Goal: Task Accomplishment & Management: Complete application form

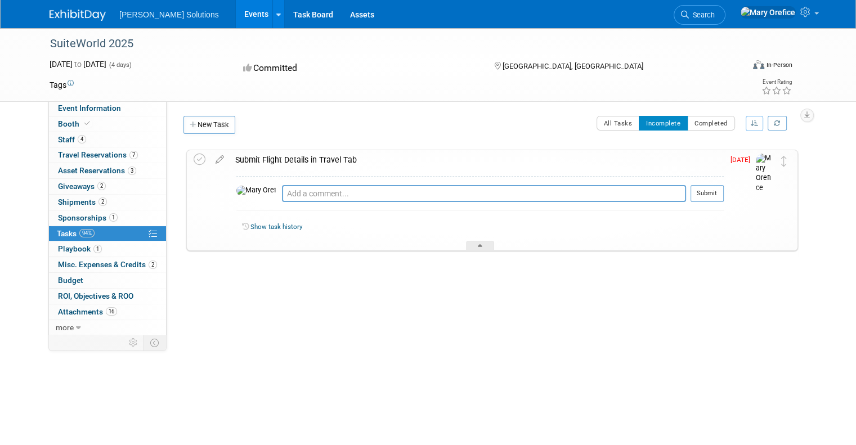
click at [279, 165] on div "Submit Flight Details in Travel Tab" at bounding box center [477, 159] width 494 height 19
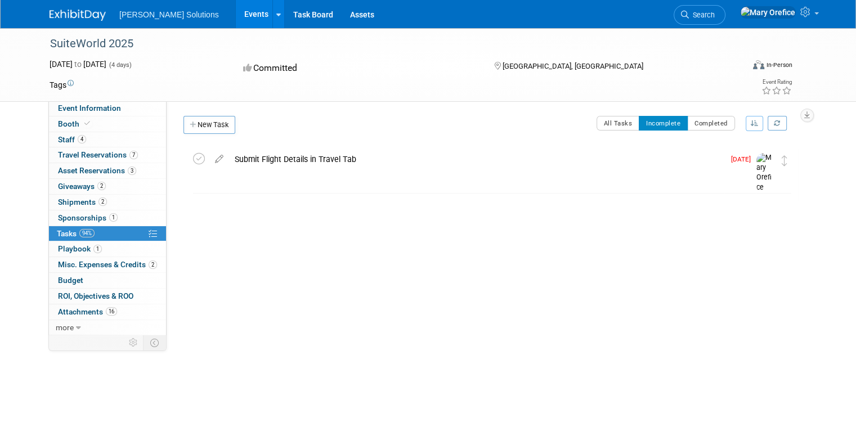
click at [290, 167] on div "Submit Flight Details in Travel Tab" at bounding box center [476, 159] width 495 height 19
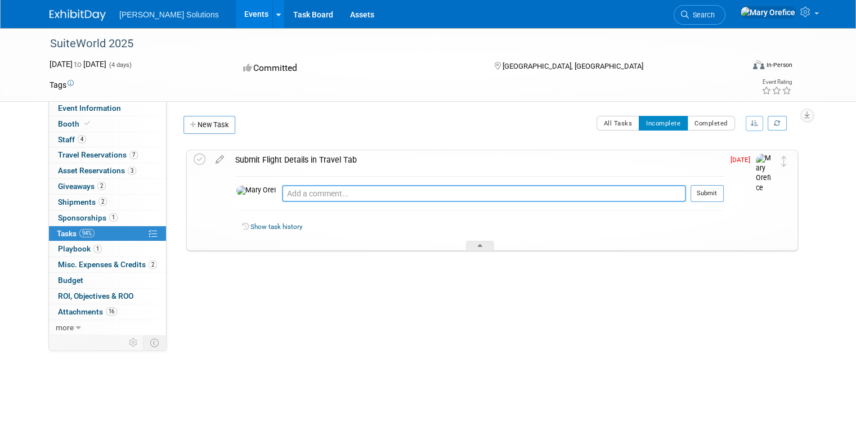
click at [293, 202] on div "Pro tip: Press Ctrl-Enter to submit comment." at bounding box center [484, 206] width 404 height 8
click at [292, 196] on textarea at bounding box center [484, 193] width 404 height 17
click at [94, 159] on span "Travel Reservations 7" at bounding box center [98, 154] width 80 height 9
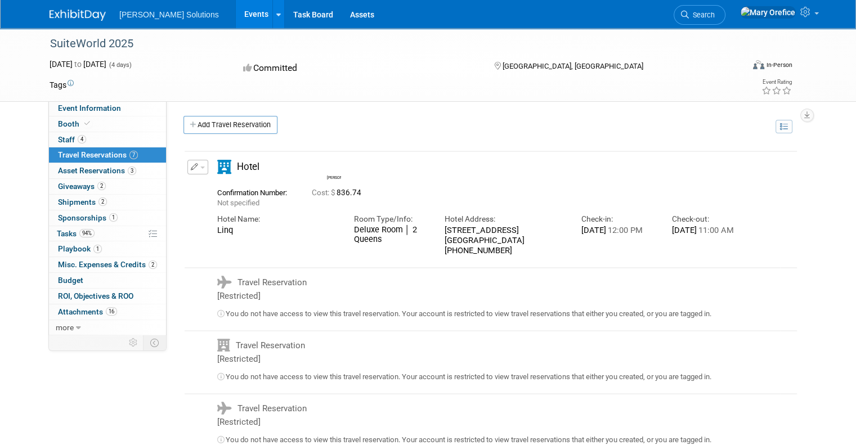
click at [235, 125] on link "Add Travel Reservation" at bounding box center [230, 125] width 94 height 18
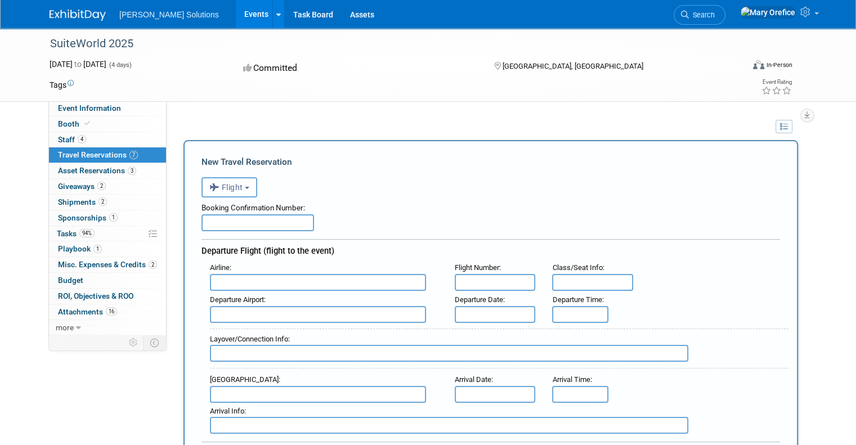
click at [240, 218] on input "text" at bounding box center [257, 222] width 113 height 17
type input "DP13YZ"
click at [272, 278] on input "text" at bounding box center [318, 282] width 216 height 17
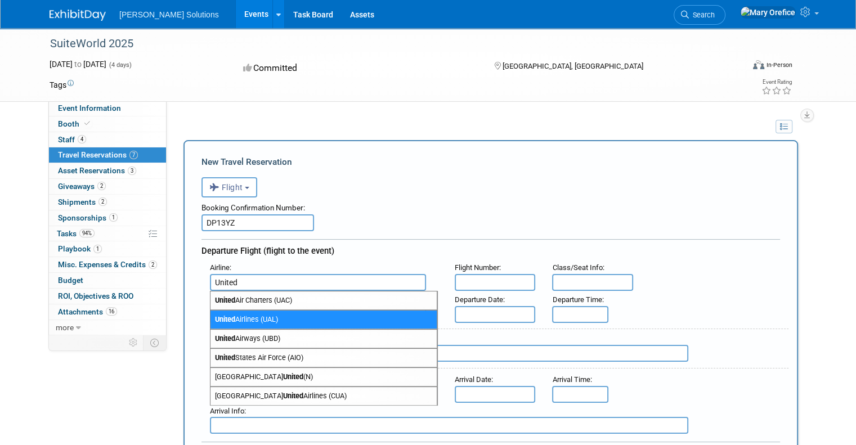
type input "United"
type input "UA 1323"
click at [248, 255] on div "Departure Flight (flight to the event)" at bounding box center [490, 249] width 578 height 20
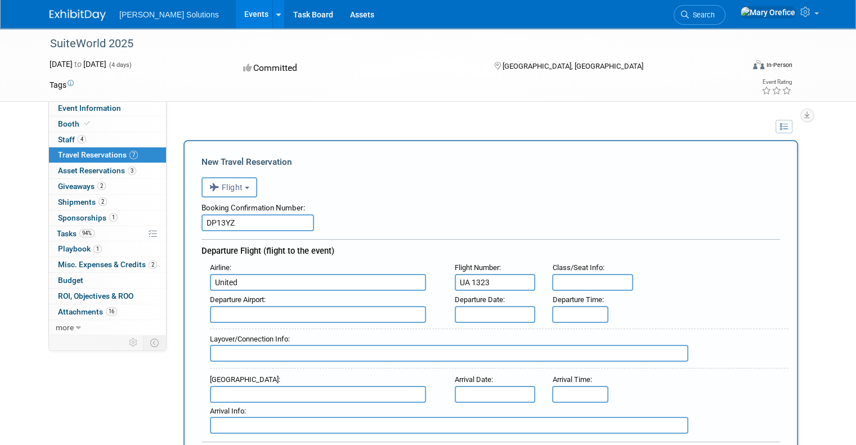
click at [263, 280] on input "United" at bounding box center [318, 282] width 216 height 17
click at [567, 274] on input "text" at bounding box center [592, 282] width 81 height 17
type input "Economy"
click at [355, 307] on input "text" at bounding box center [318, 314] width 216 height 17
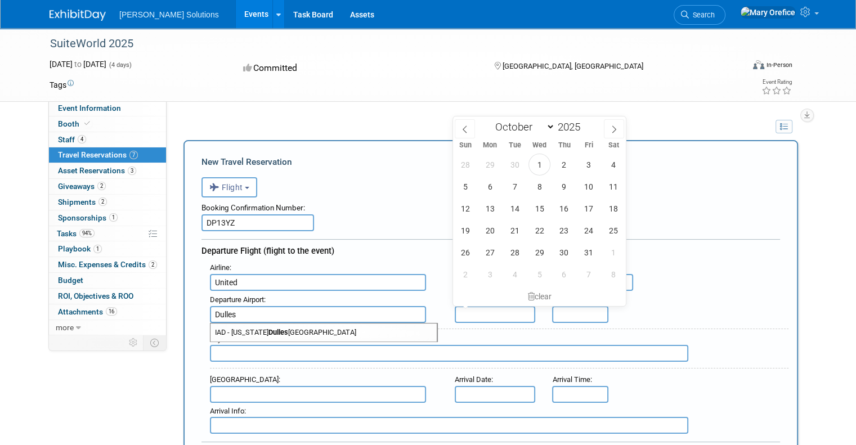
click at [343, 328] on span "IAD - [US_STATE][GEOGRAPHIC_DATA]" at bounding box center [323, 332] width 226 height 18
type input "IAD - [US_STATE][GEOGRAPHIC_DATA]"
click at [479, 312] on input "text" at bounding box center [495, 314] width 81 height 17
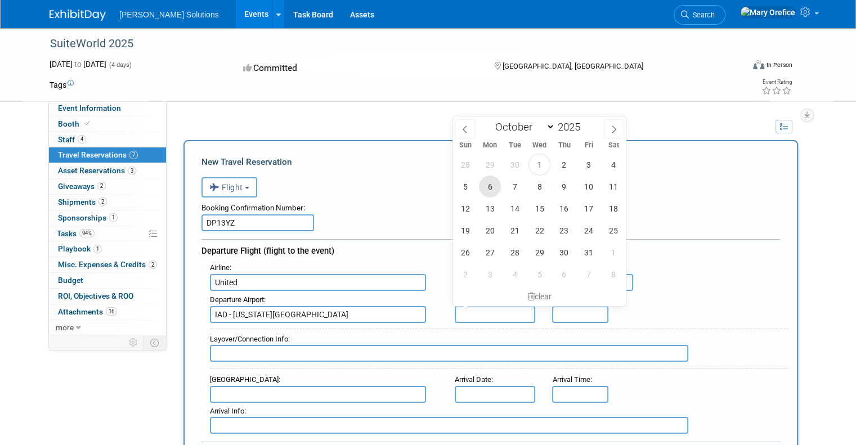
click at [500, 189] on span "6" at bounding box center [490, 187] width 22 height 22
type input "[DATE]"
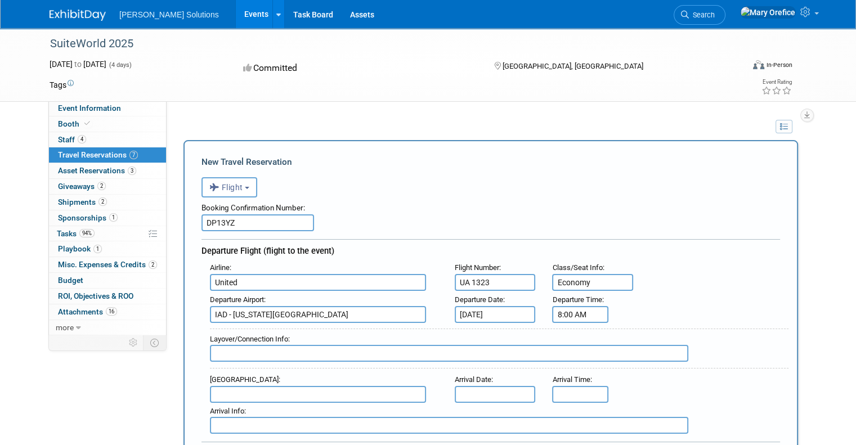
click at [591, 309] on input "8:00 AM" at bounding box center [580, 314] width 56 height 17
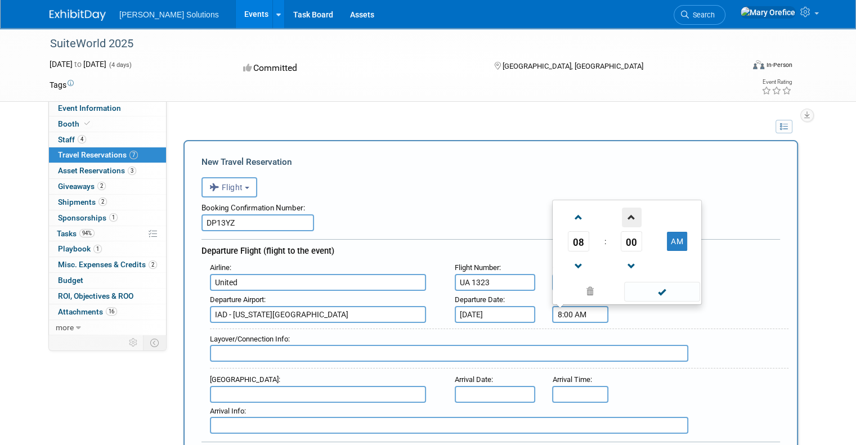
click at [632, 213] on span at bounding box center [632, 218] width 20 height 20
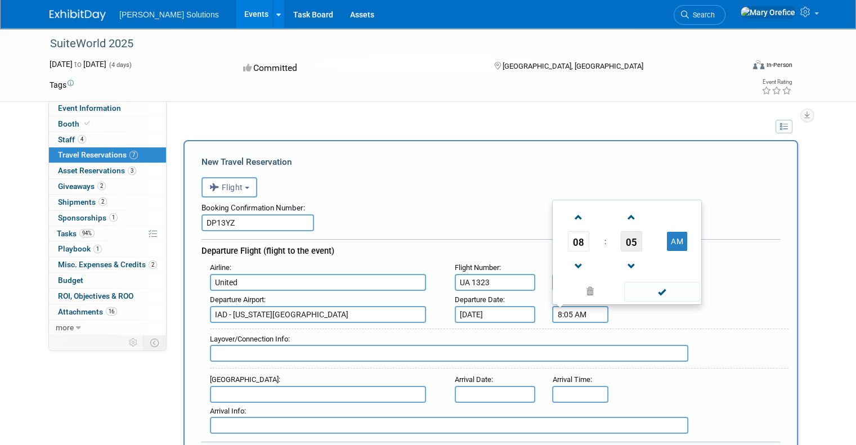
click at [638, 240] on span "05" at bounding box center [630, 241] width 21 height 20
click at [617, 259] on td "45" at bounding box center [609, 265] width 36 height 30
type input "8:45 AM"
click at [651, 291] on span at bounding box center [662, 292] width 76 height 20
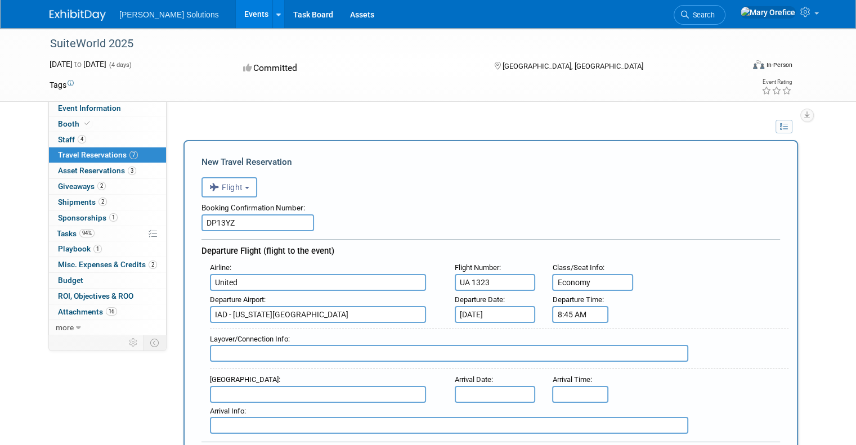
click at [326, 347] on input "text" at bounding box center [449, 353] width 478 height 17
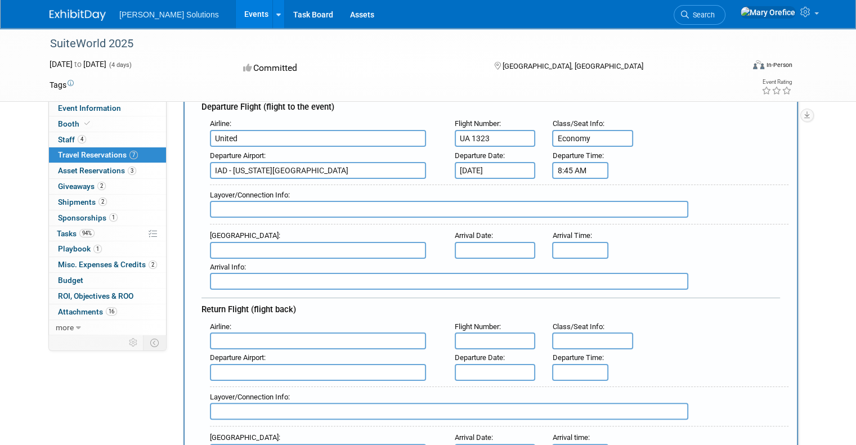
scroll to position [169, 0]
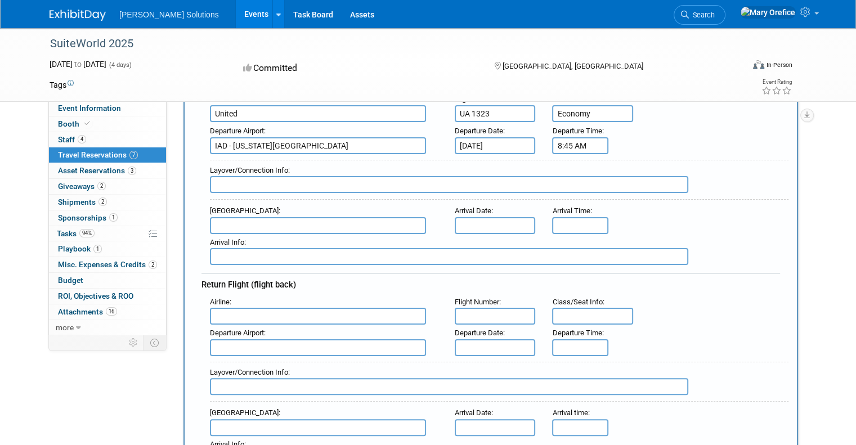
click at [402, 224] on input "text" at bounding box center [318, 225] width 216 height 17
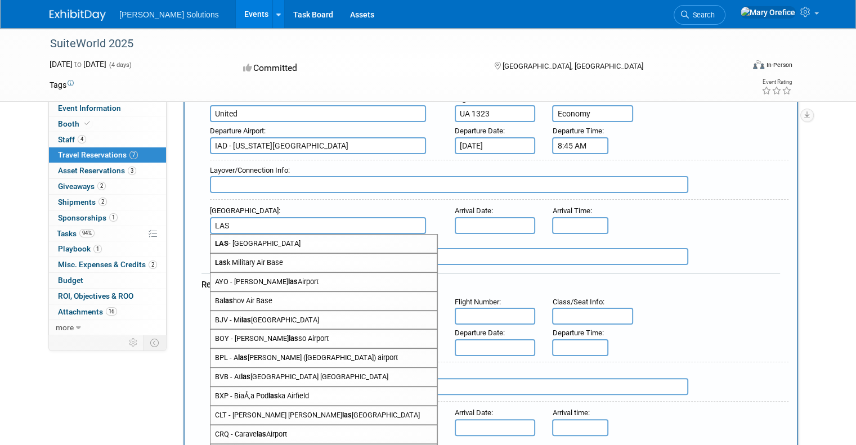
click at [330, 244] on span "LAS - [GEOGRAPHIC_DATA]" at bounding box center [323, 244] width 226 height 18
type input "LAS - [GEOGRAPHIC_DATA]"
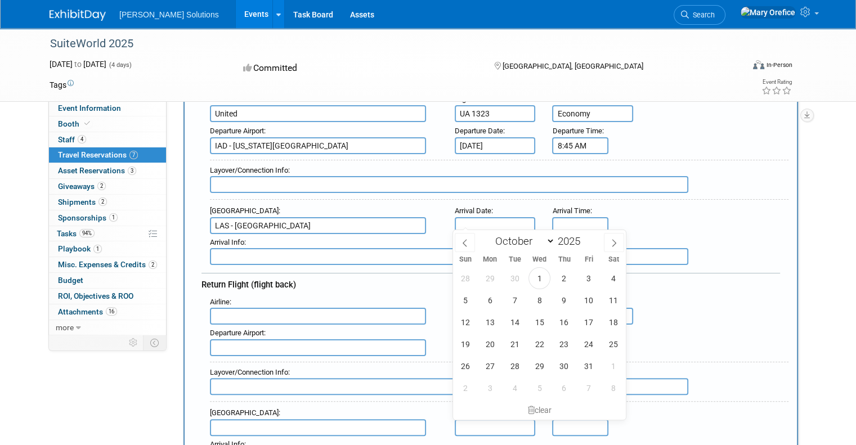
click at [464, 221] on input "text" at bounding box center [495, 225] width 81 height 17
click at [495, 296] on span "6" at bounding box center [490, 300] width 22 height 22
type input "[DATE]"
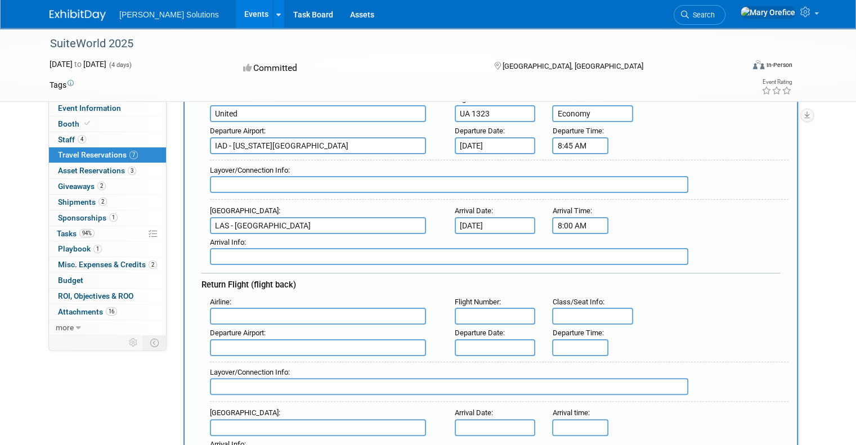
click at [572, 218] on input "8:00 AM" at bounding box center [580, 225] width 56 height 17
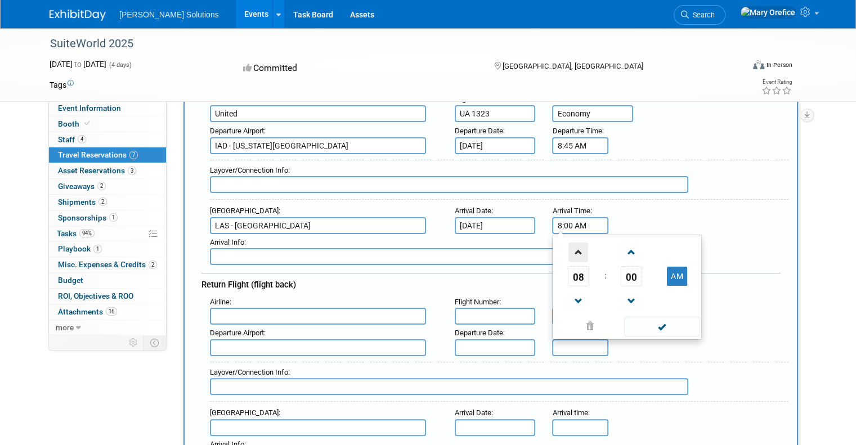
click at [583, 251] on span at bounding box center [578, 252] width 20 height 20
click at [631, 272] on span "00" at bounding box center [630, 276] width 21 height 20
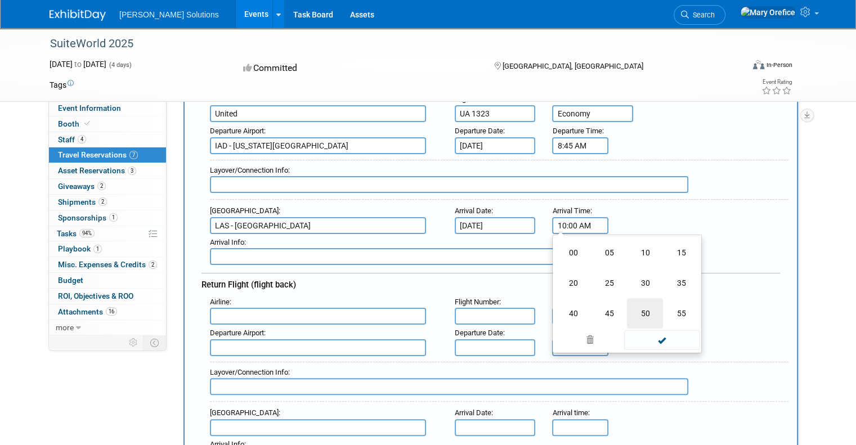
click at [657, 305] on td "50" at bounding box center [645, 313] width 36 height 30
type input "10:50 AM"
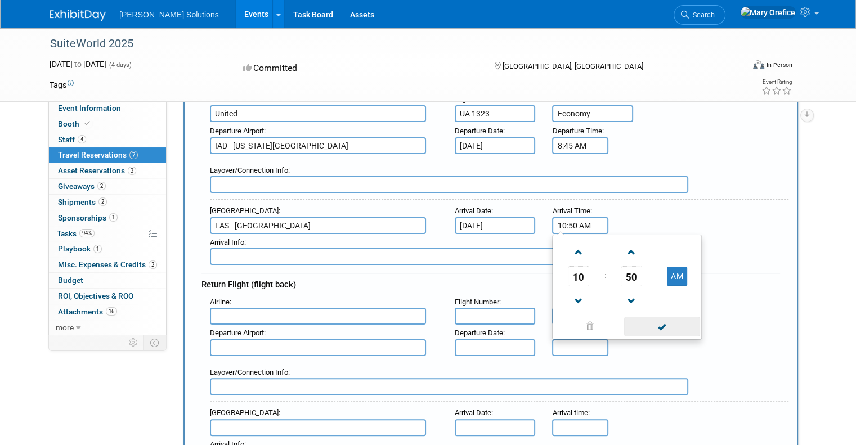
click at [663, 323] on span at bounding box center [662, 327] width 76 height 20
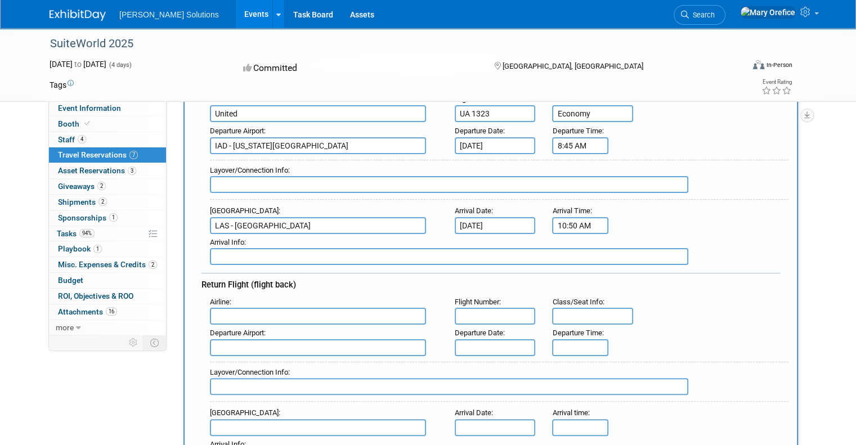
click at [353, 317] on input "text" at bounding box center [318, 316] width 216 height 17
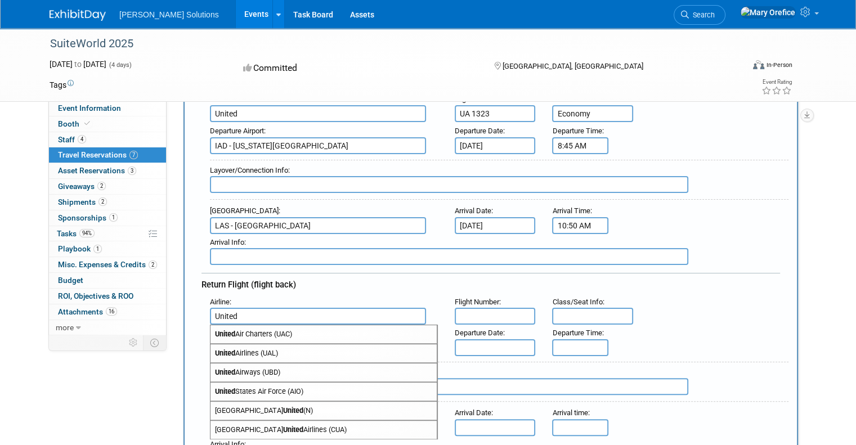
click at [331, 347] on span "United Airlines (UAL)" at bounding box center [323, 353] width 226 height 18
type input "United Airlines (UAL)"
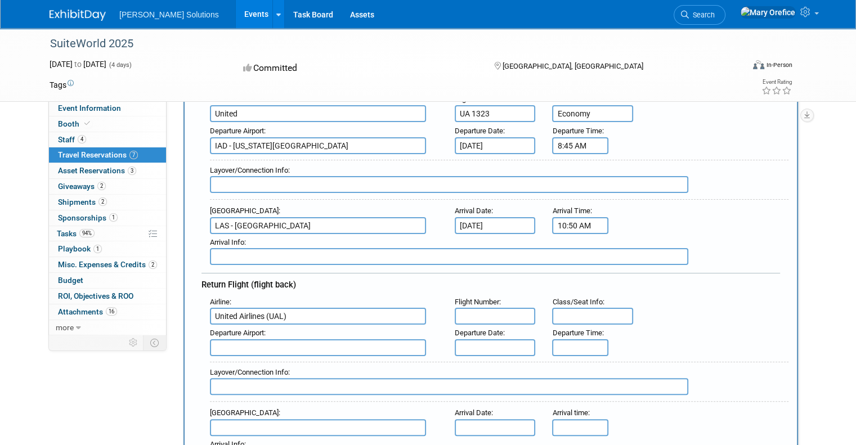
click at [260, 114] on input "United" at bounding box center [318, 113] width 216 height 17
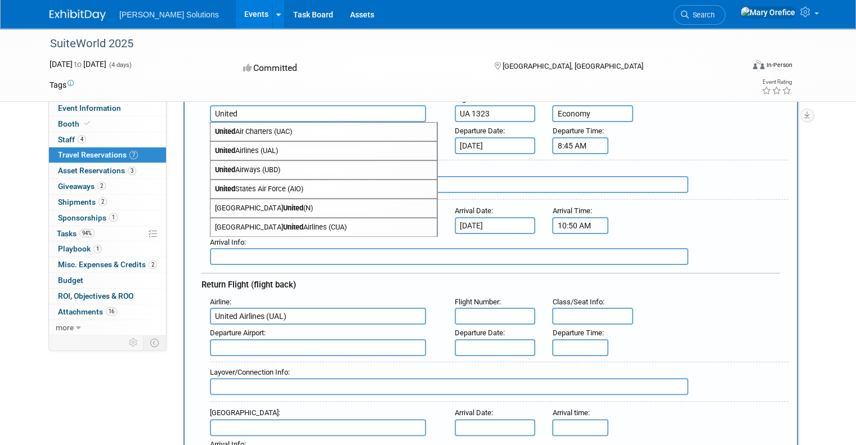
click at [261, 149] on span "United Airlines (UAL)" at bounding box center [323, 151] width 226 height 18
type input "United Airlines (UAL)"
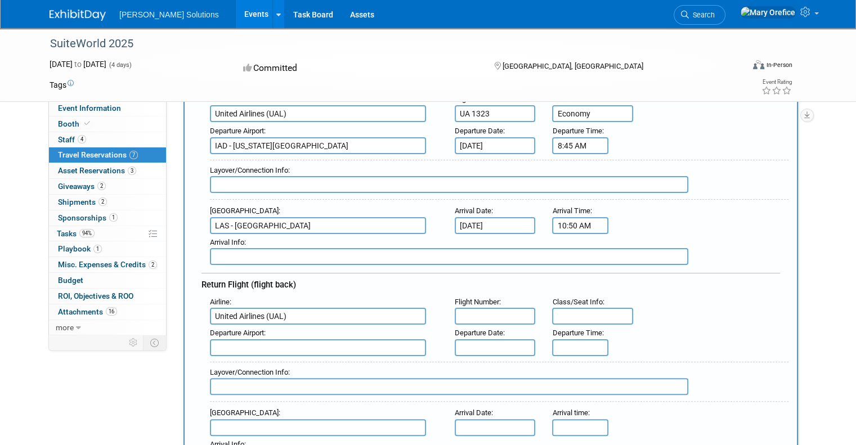
click at [478, 310] on input "text" at bounding box center [495, 316] width 81 height 17
type input "UA 2382"
click at [601, 312] on input "text" at bounding box center [592, 316] width 81 height 17
type input "Economy"
click at [403, 345] on input "text" at bounding box center [318, 347] width 216 height 17
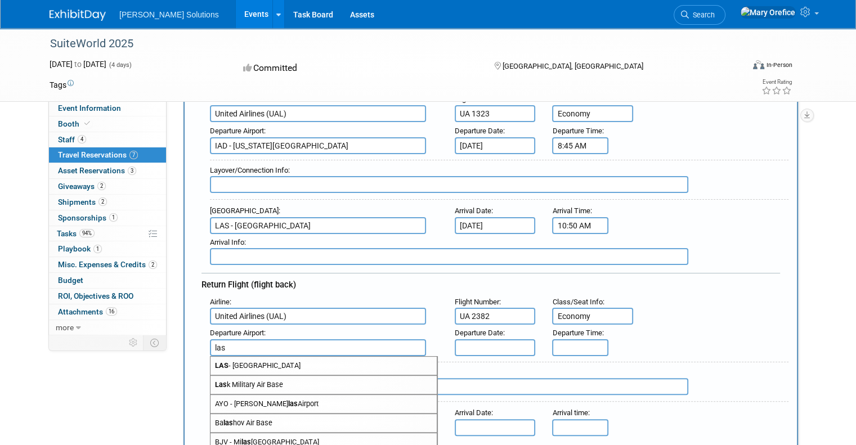
click at [389, 357] on span "LAS - [GEOGRAPHIC_DATA]" at bounding box center [323, 366] width 226 height 18
type input "LAS - [GEOGRAPHIC_DATA]"
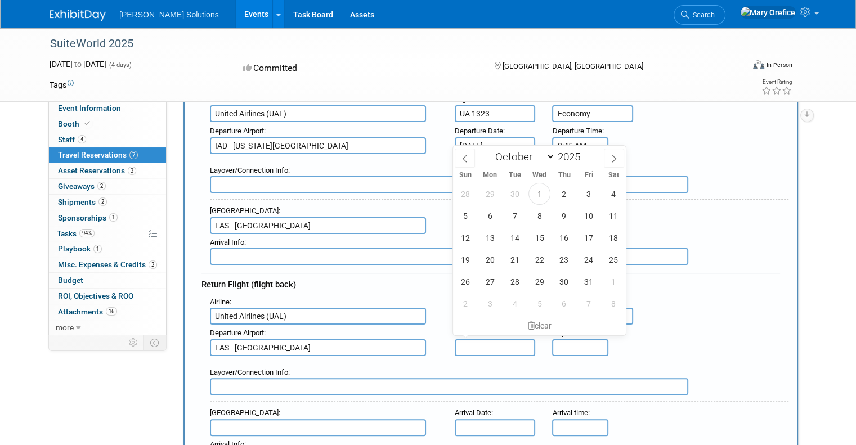
click at [492, 339] on input "text" at bounding box center [495, 347] width 81 height 17
click at [566, 224] on span "9" at bounding box center [564, 216] width 22 height 22
type input "[DATE]"
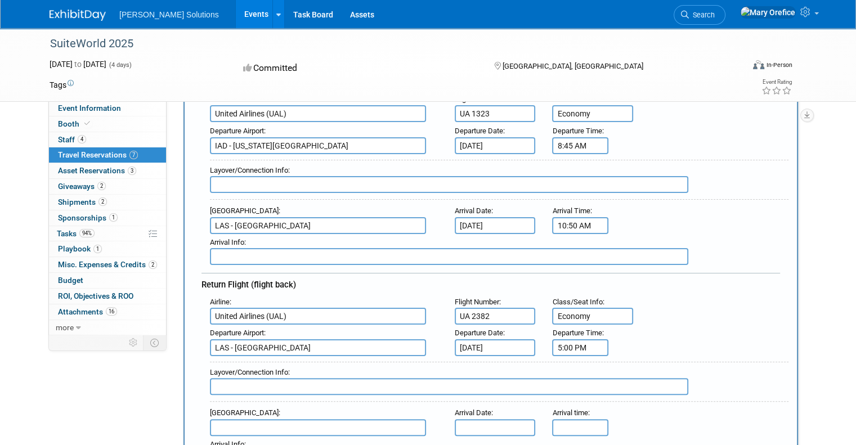
click at [598, 346] on input "5:00 PM" at bounding box center [580, 347] width 56 height 17
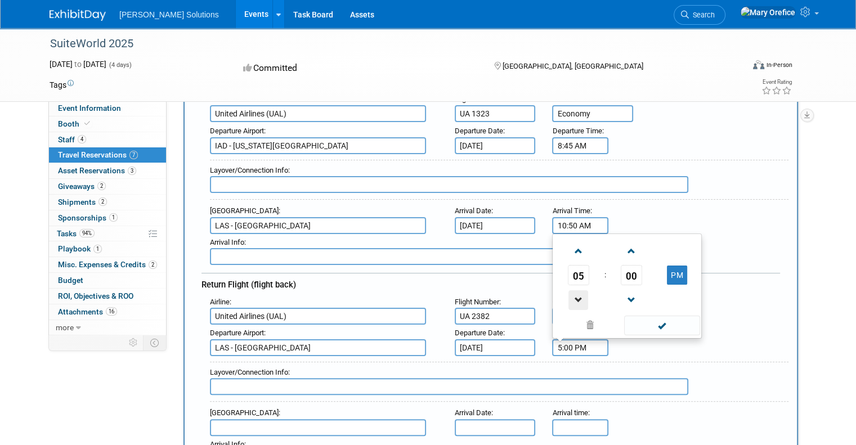
click at [581, 290] on span at bounding box center [578, 300] width 20 height 20
click at [579, 292] on span at bounding box center [578, 300] width 20 height 20
click at [579, 293] on span at bounding box center [578, 300] width 20 height 20
click at [633, 266] on span "00" at bounding box center [630, 275] width 21 height 20
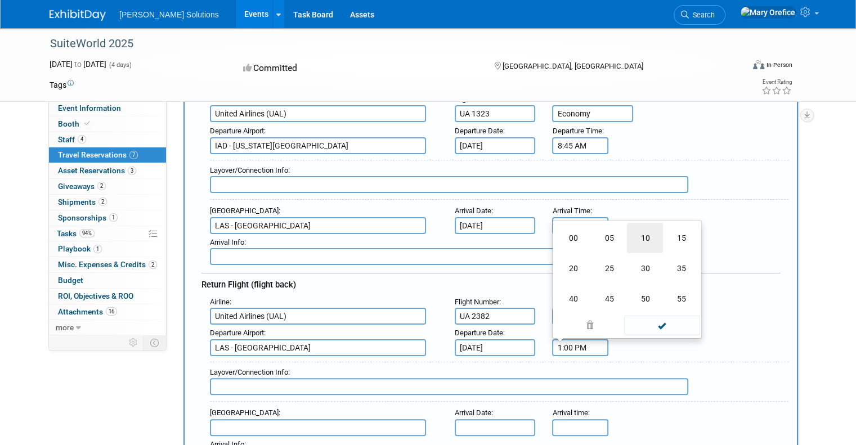
click at [653, 233] on td "10" at bounding box center [645, 238] width 36 height 30
type input "1:10 PM"
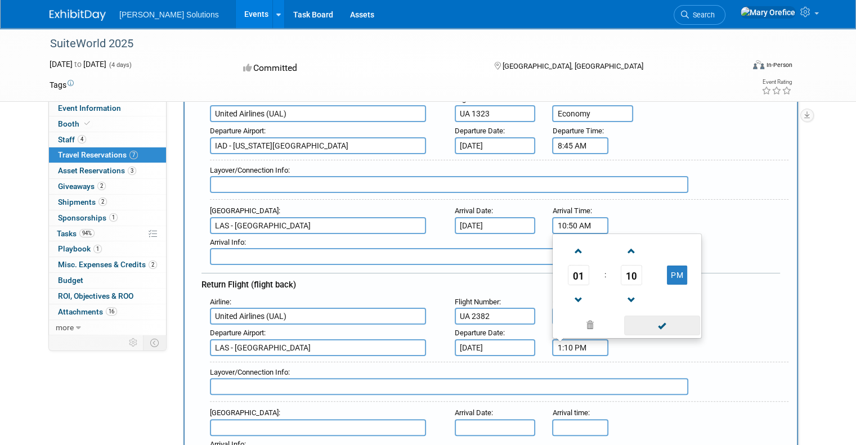
click at [661, 316] on span at bounding box center [662, 326] width 76 height 20
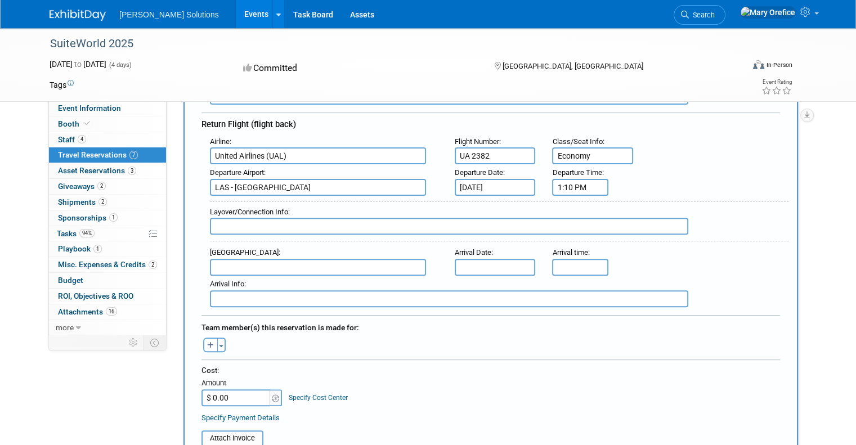
scroll to position [338, 0]
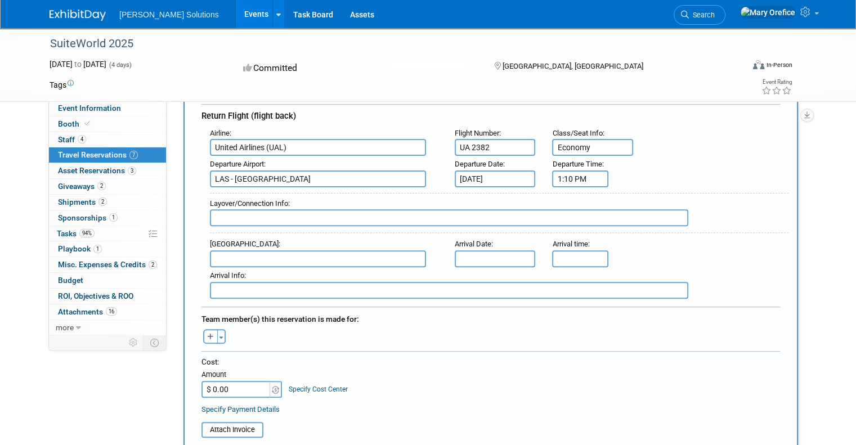
click at [287, 250] on input "text" at bounding box center [318, 258] width 216 height 17
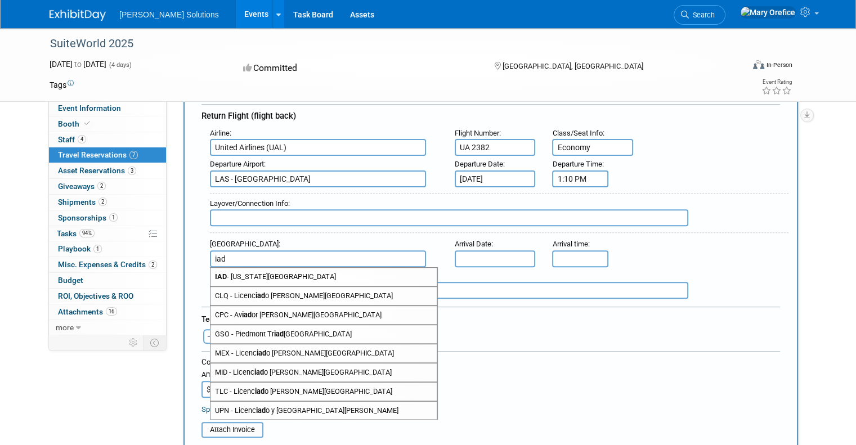
click at [277, 268] on span "IAD - [US_STATE][GEOGRAPHIC_DATA]" at bounding box center [323, 277] width 226 height 18
type input "IAD - [US_STATE][GEOGRAPHIC_DATA]"
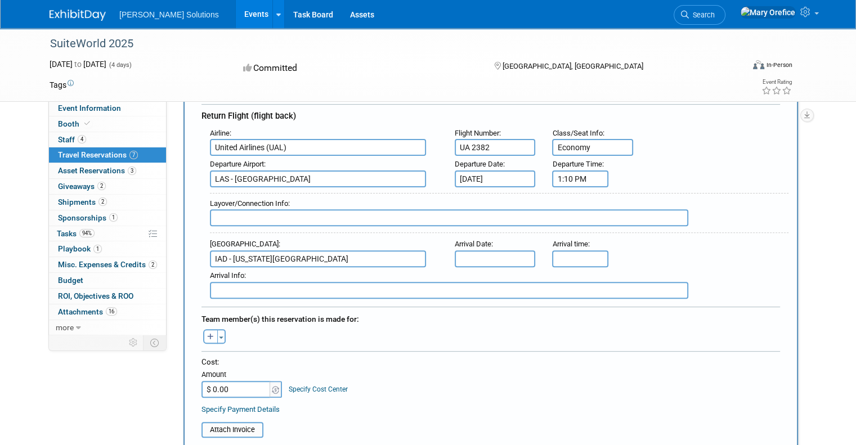
click at [480, 255] on input "text" at bounding box center [495, 258] width 81 height 17
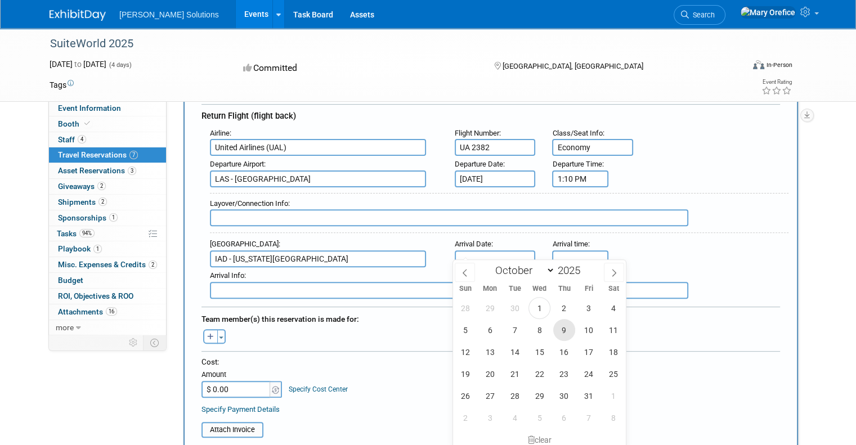
click at [562, 333] on span "9" at bounding box center [564, 330] width 22 height 22
type input "[DATE]"
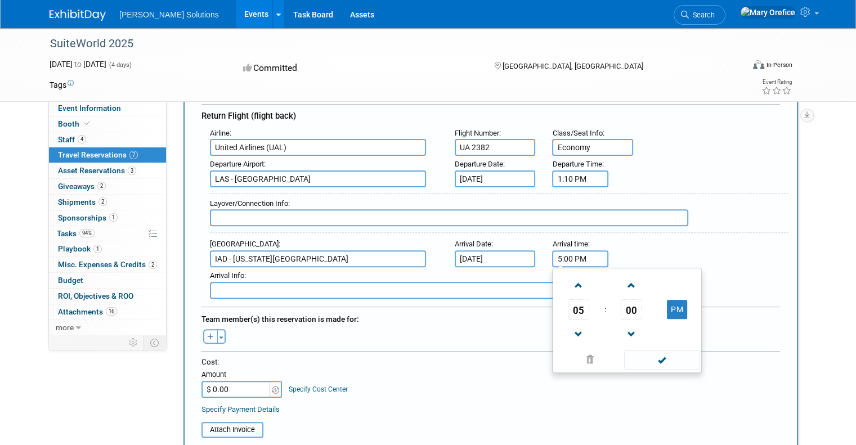
click at [576, 252] on input "5:00 PM" at bounding box center [580, 258] width 56 height 17
click at [581, 277] on span at bounding box center [578, 286] width 20 height 20
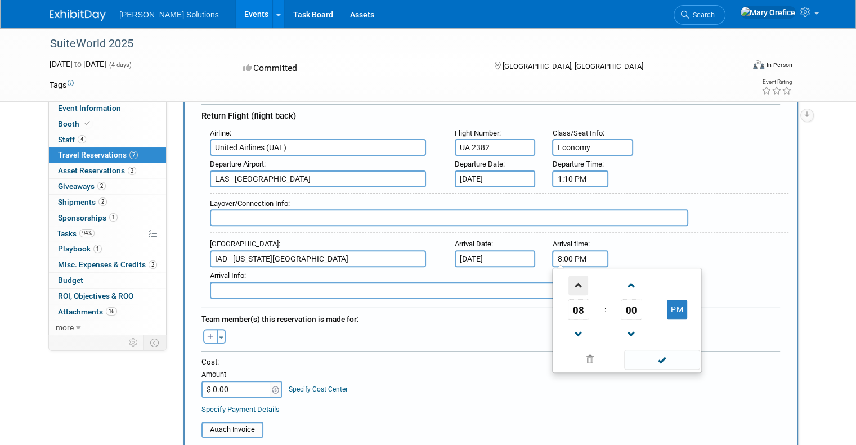
type input "9:00 PM"
click at [672, 352] on span at bounding box center [662, 360] width 76 height 20
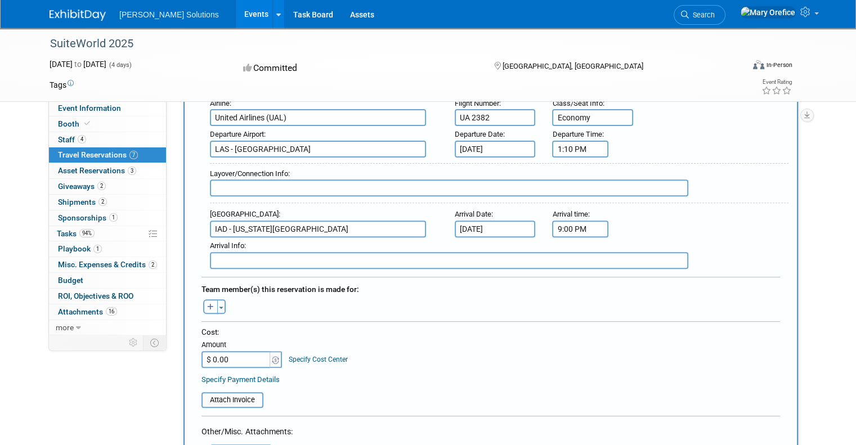
scroll to position [394, 0]
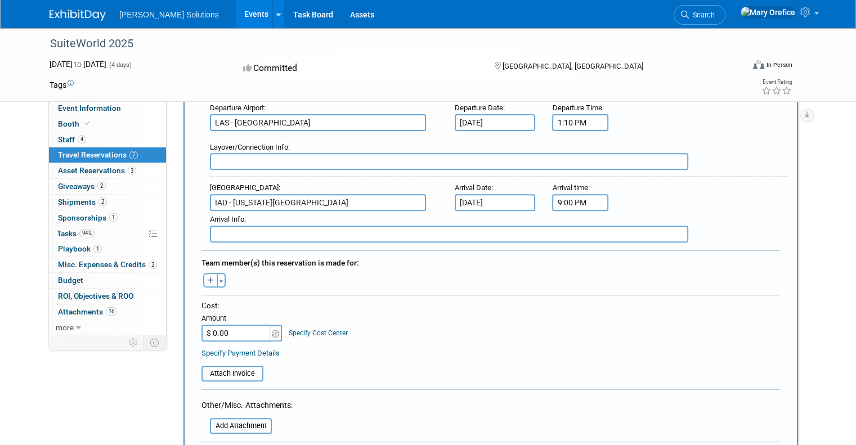
click at [207, 277] on icon "button" at bounding box center [210, 280] width 7 height 7
select select
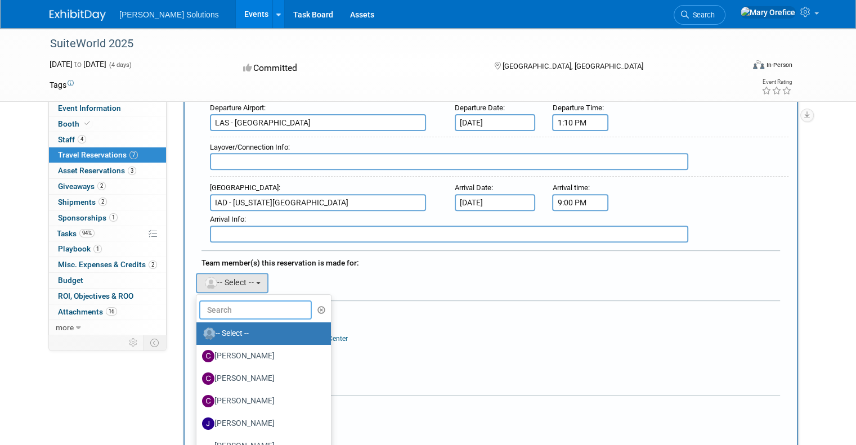
click at [228, 302] on input "text" at bounding box center [255, 309] width 113 height 19
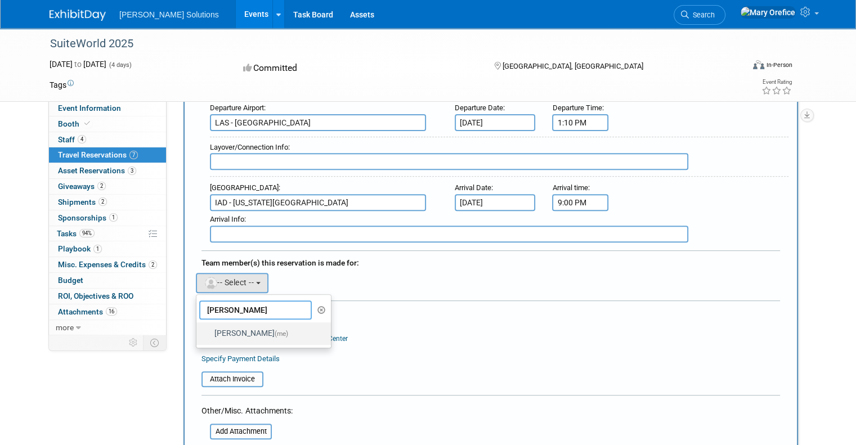
type input "[PERSON_NAME]"
click at [236, 330] on label "[PERSON_NAME] (me)" at bounding box center [261, 334] width 118 height 18
click at [198, 330] on input "[PERSON_NAME] (me)" at bounding box center [194, 332] width 7 height 7
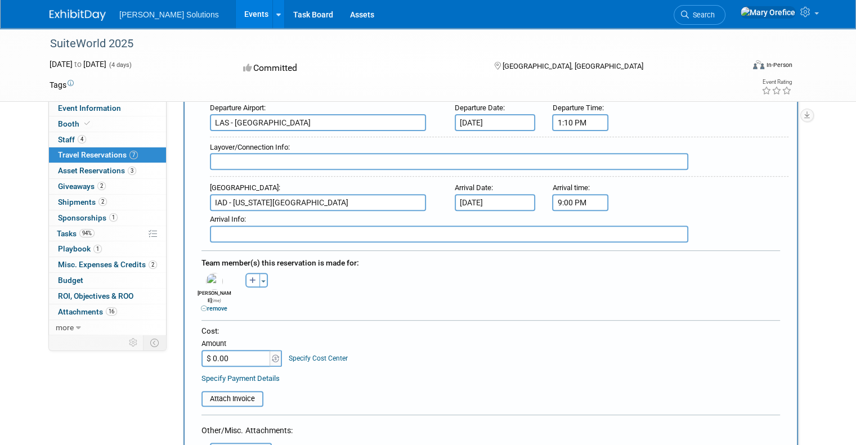
click at [245, 350] on input "$ 0.00" at bounding box center [236, 358] width 70 height 17
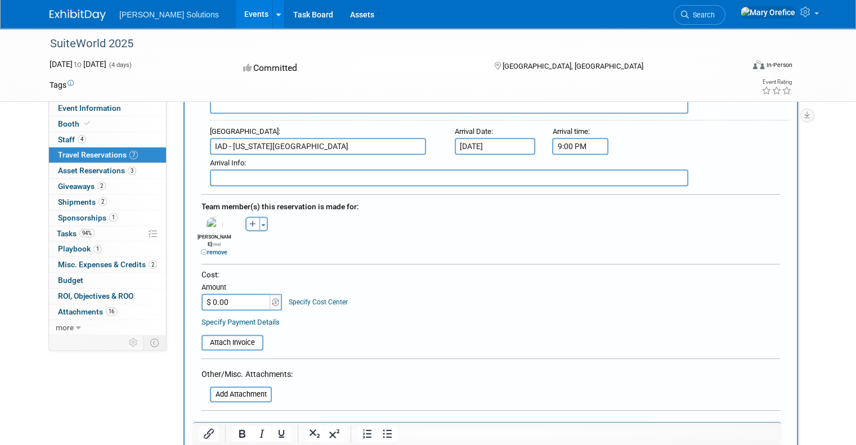
scroll to position [619, 0]
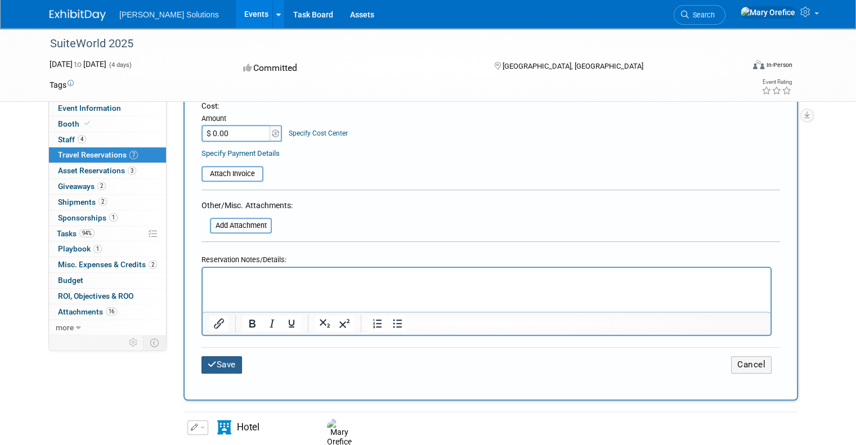
click at [212, 356] on button "Save" at bounding box center [221, 364] width 41 height 17
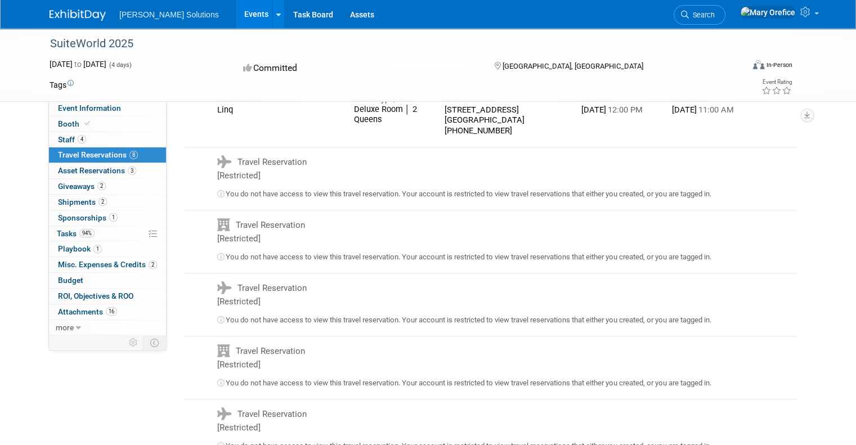
scroll to position [394, 0]
